Goal: Contribute content: Add original content to the website for others to see

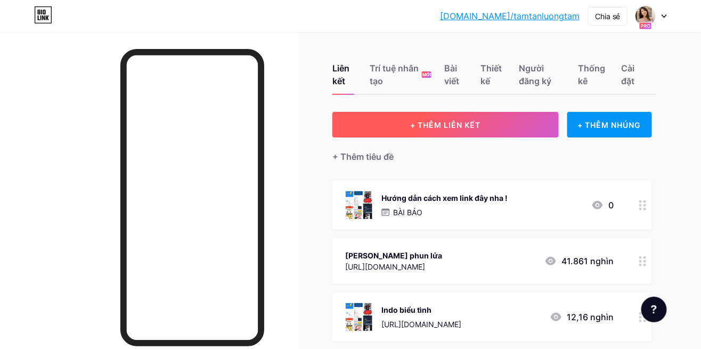
click at [469, 126] on font "+ THÊM LIÊN KẾT" at bounding box center [445, 124] width 70 height 9
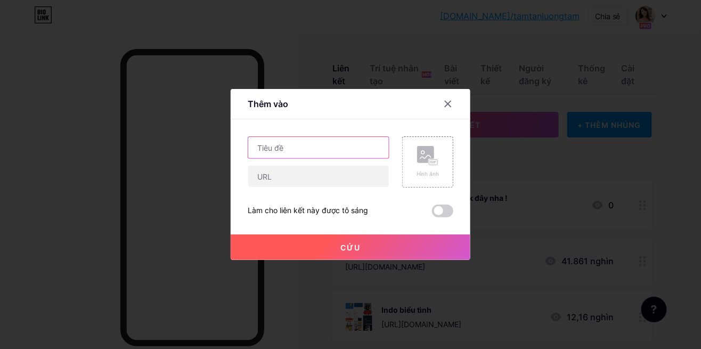
click at [359, 158] on input "text" at bounding box center [318, 147] width 141 height 21
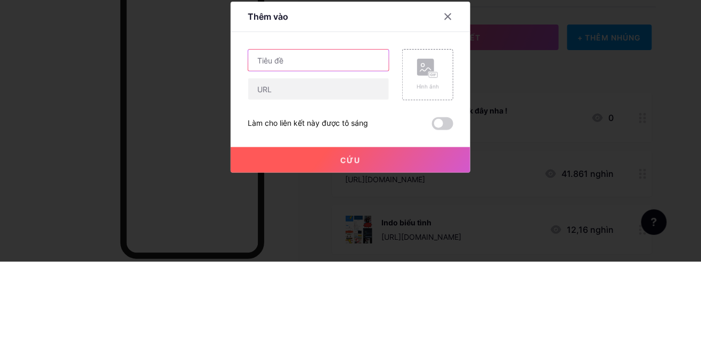
click at [338, 158] on input "text" at bounding box center [318, 147] width 141 height 21
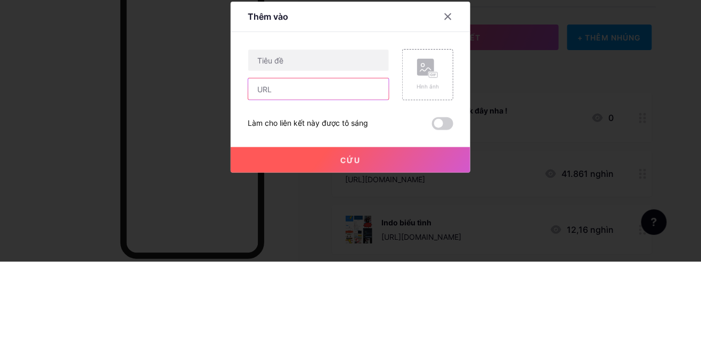
click at [331, 187] on input "text" at bounding box center [318, 176] width 141 height 21
type input "[URL][DOMAIN_NAME]"
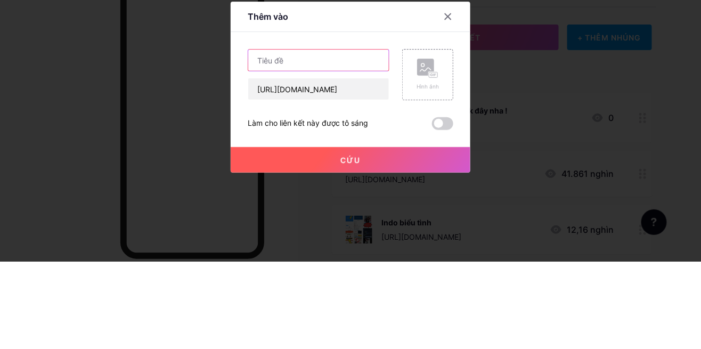
click at [343, 158] on input "text" at bounding box center [318, 147] width 141 height 21
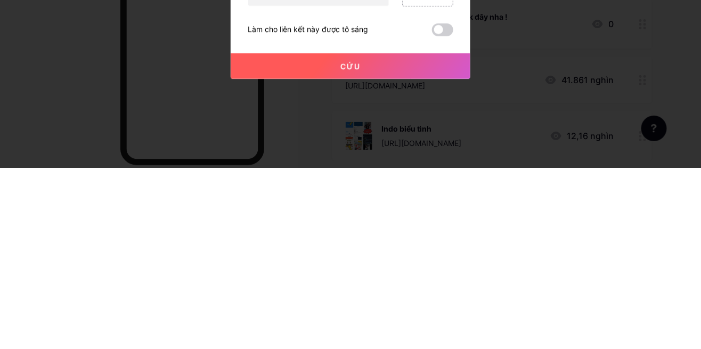
type input "Mẹ kế"
click at [392, 260] on button "Cứu" at bounding box center [351, 247] width 240 height 26
